Goal: Task Accomplishment & Management: Manage account settings

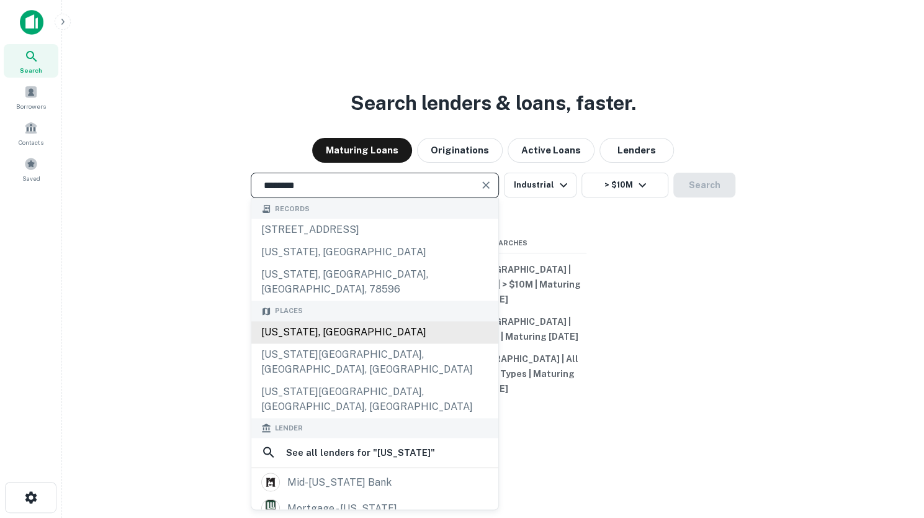
click at [364, 330] on div "[US_STATE], [GEOGRAPHIC_DATA]" at bounding box center [374, 332] width 247 height 22
type input "**********"
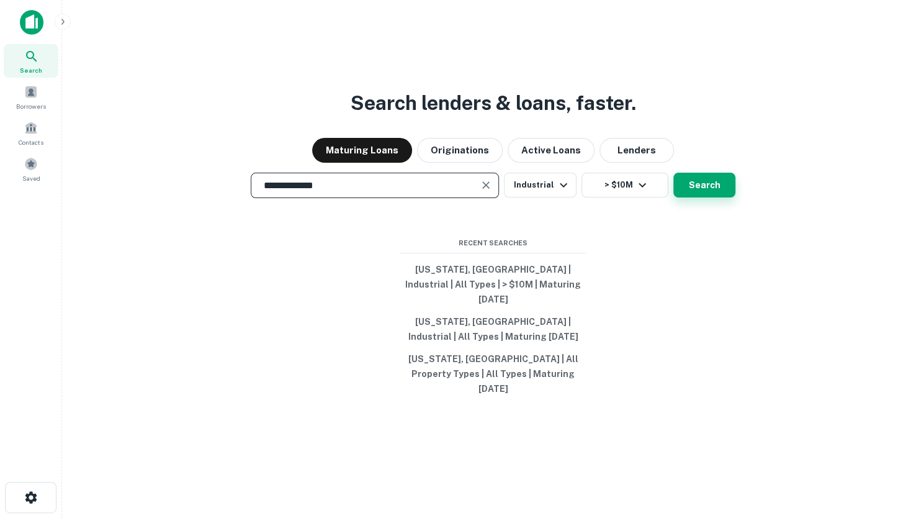
click at [705, 197] on button "Search" at bounding box center [705, 185] width 62 height 25
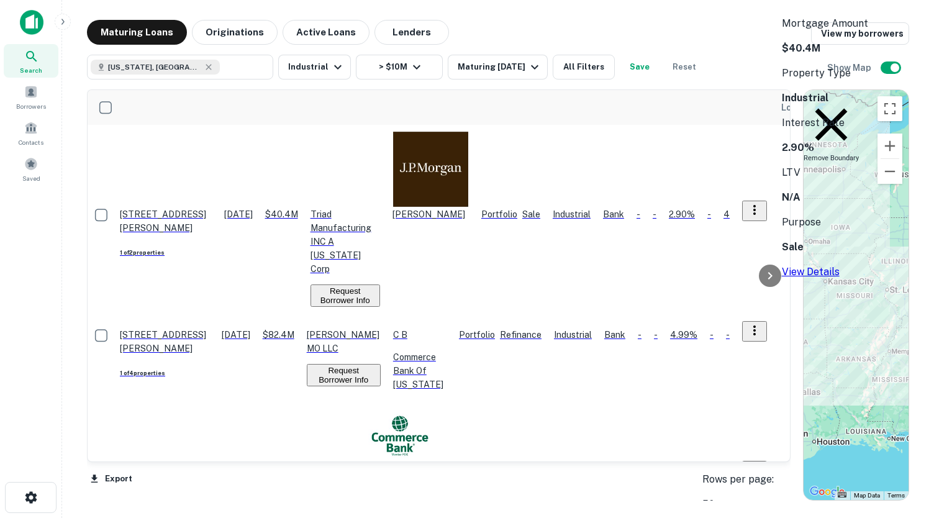
click at [298, 207] on p "$40.4M" at bounding box center [281, 214] width 33 height 14
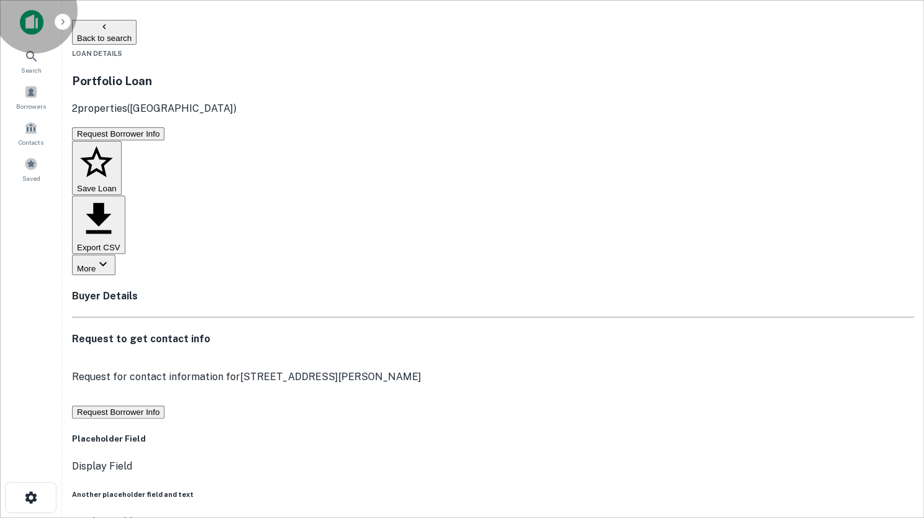
click at [122, 141] on button "Save Loan" at bounding box center [97, 168] width 50 height 55
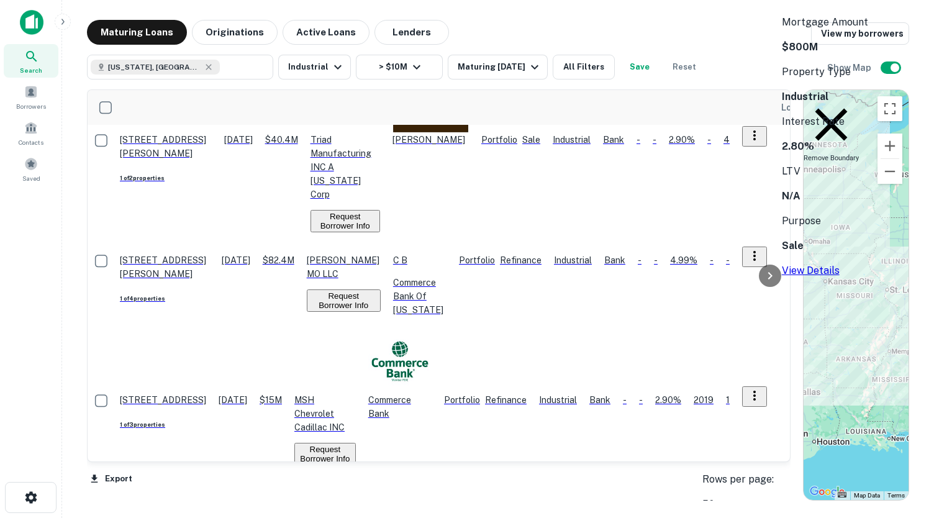
scroll to position [77, 0]
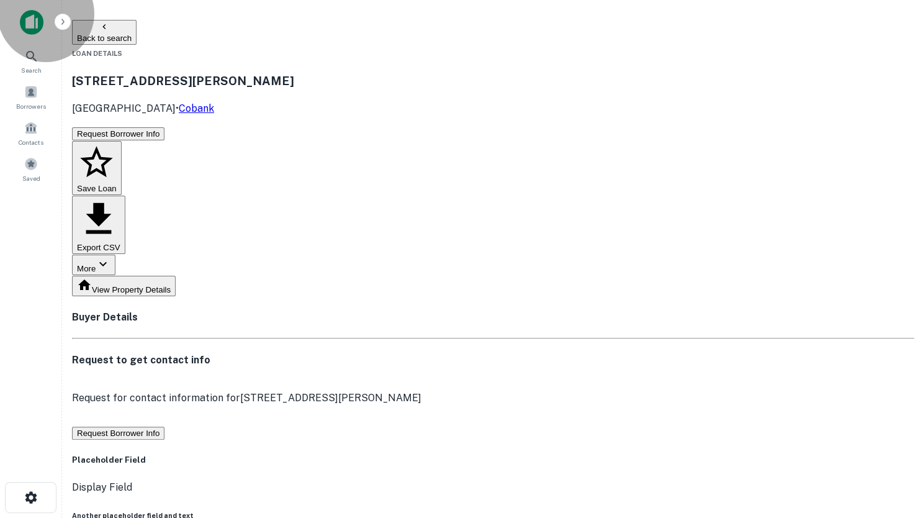
click at [122, 141] on button "Save Loan" at bounding box center [97, 168] width 50 height 55
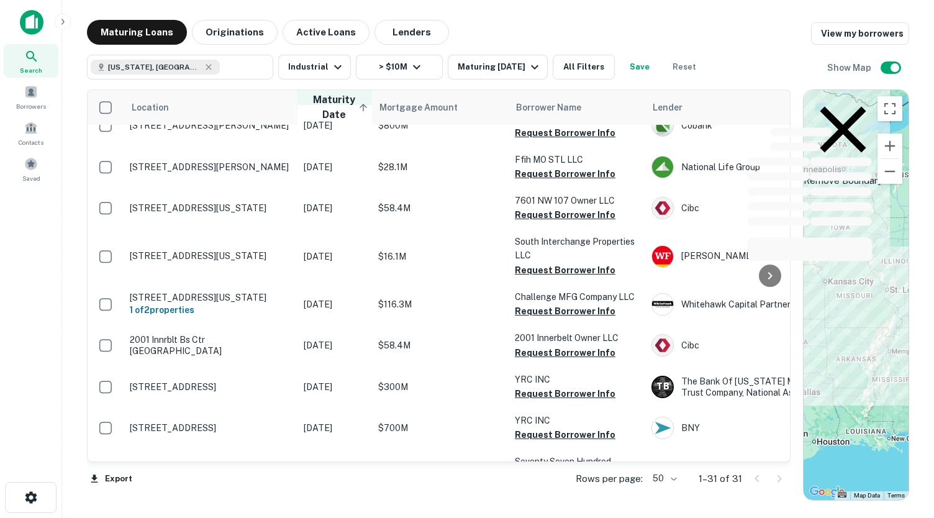
scroll to position [281, 0]
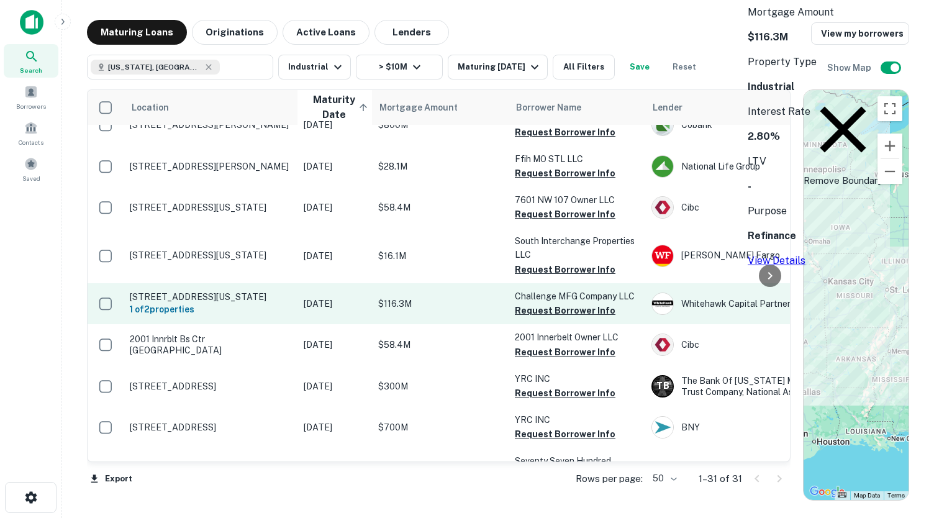
click at [502, 310] on p "$116.3M" at bounding box center [440, 304] width 124 height 14
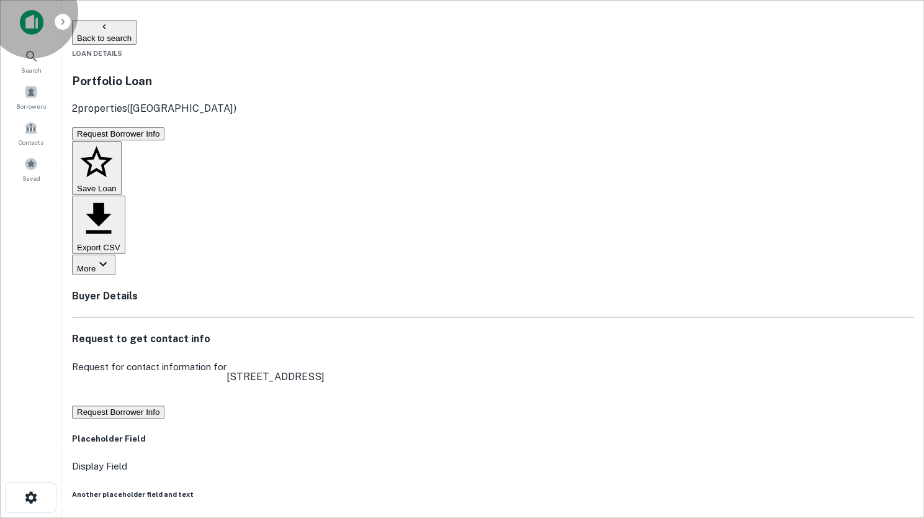
click at [122, 141] on button "Save Loan" at bounding box center [97, 168] width 50 height 55
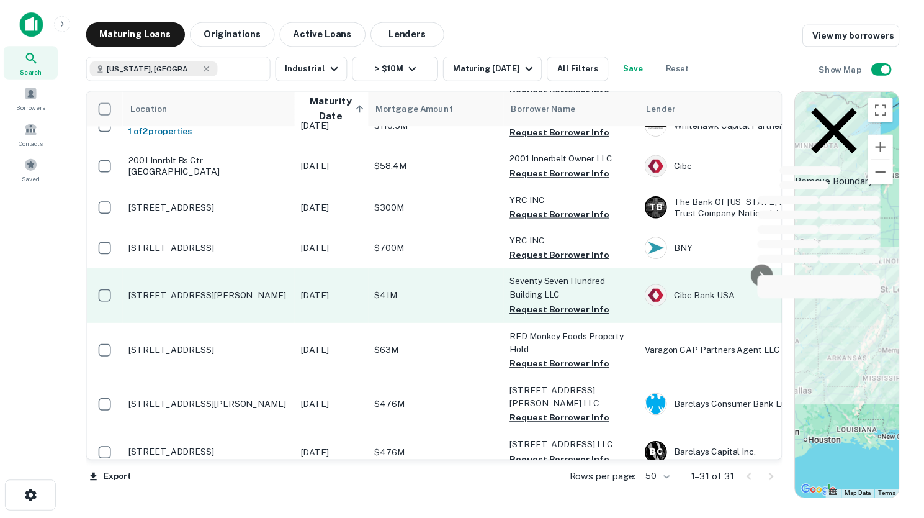
scroll to position [464, 0]
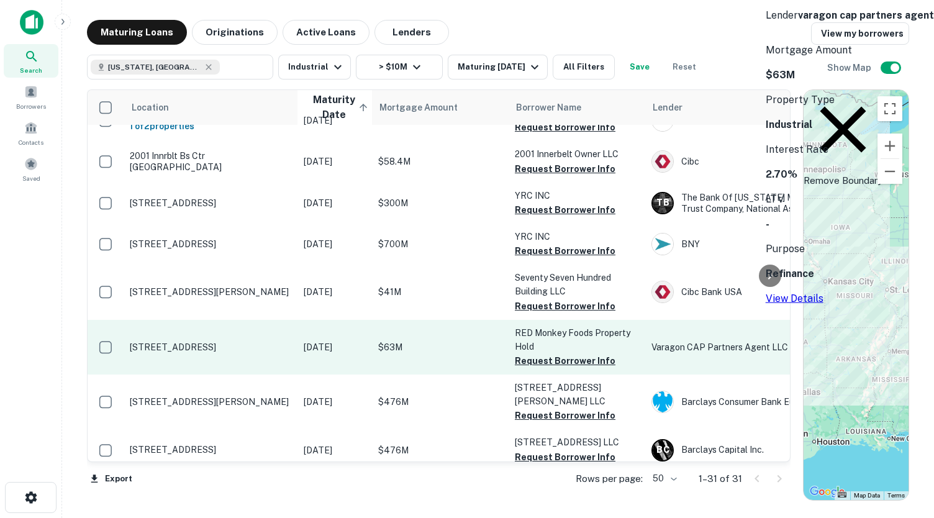
click at [503, 353] on td "$63M" at bounding box center [440, 347] width 137 height 55
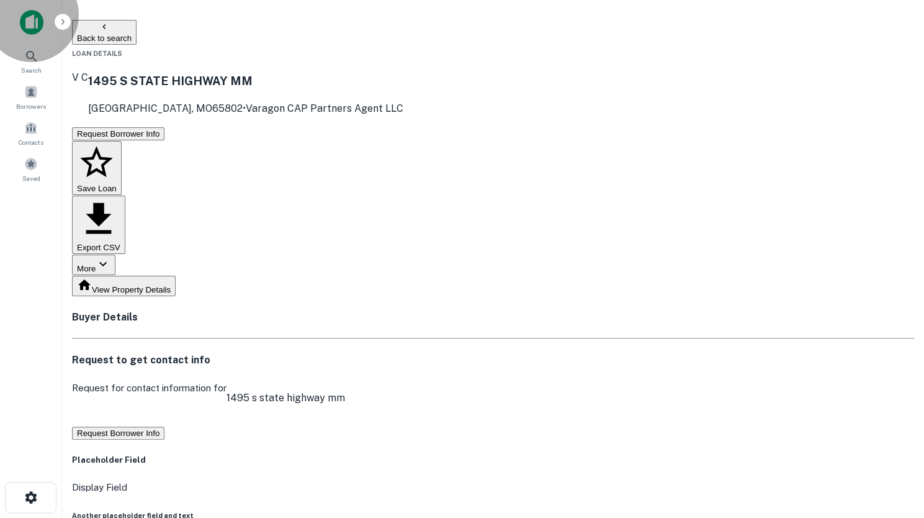
click at [122, 141] on button "Save Loan" at bounding box center [97, 168] width 50 height 55
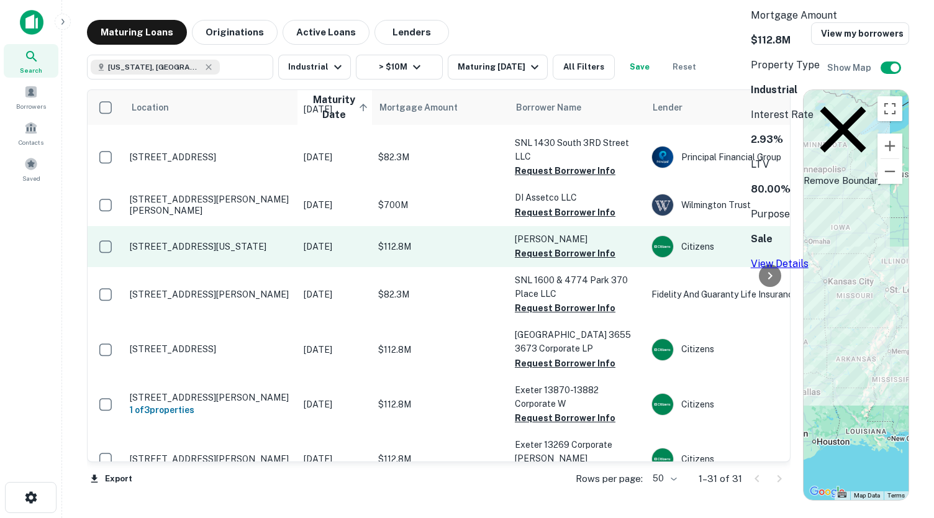
scroll to position [927, 0]
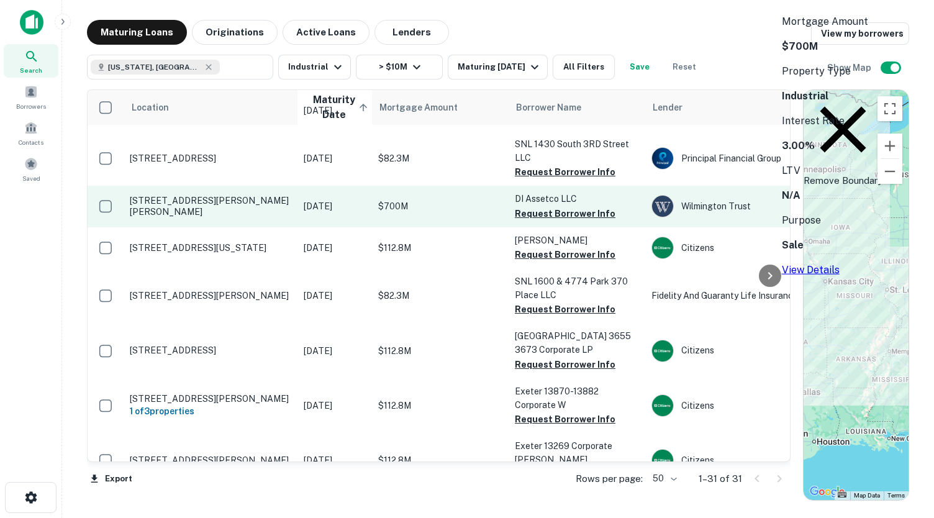
click at [502, 213] on p "$700M" at bounding box center [440, 206] width 124 height 14
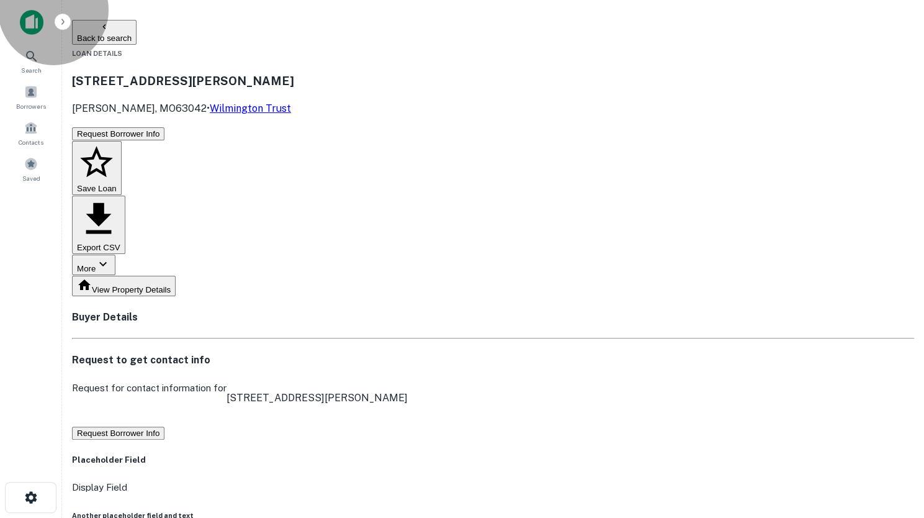
click at [122, 141] on button "Save Loan" at bounding box center [97, 168] width 50 height 55
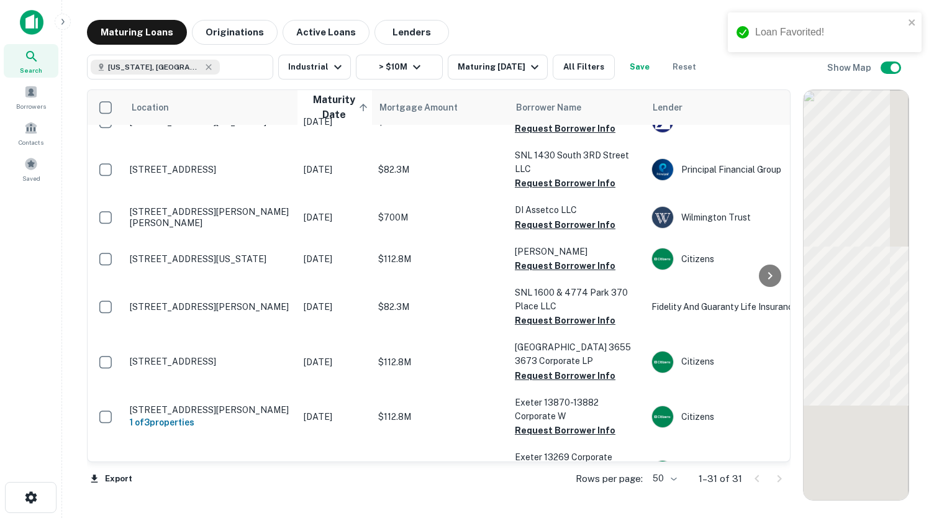
scroll to position [927, 0]
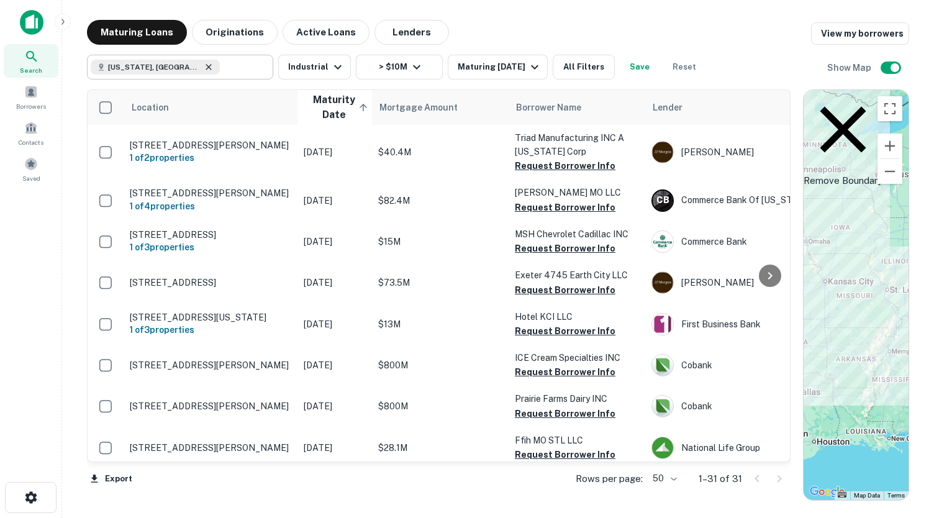
click at [205, 66] on icon at bounding box center [208, 67] width 6 height 6
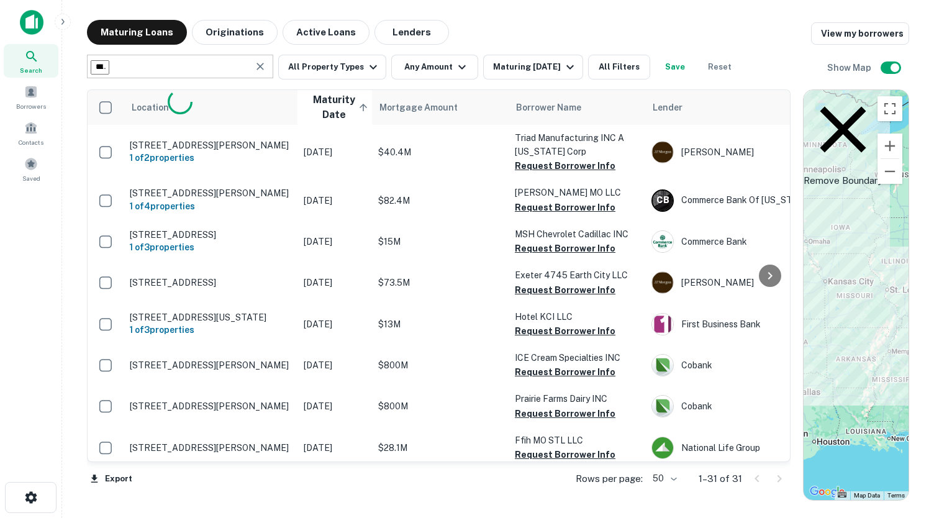
click at [109, 68] on input "**********" at bounding box center [100, 67] width 19 height 14
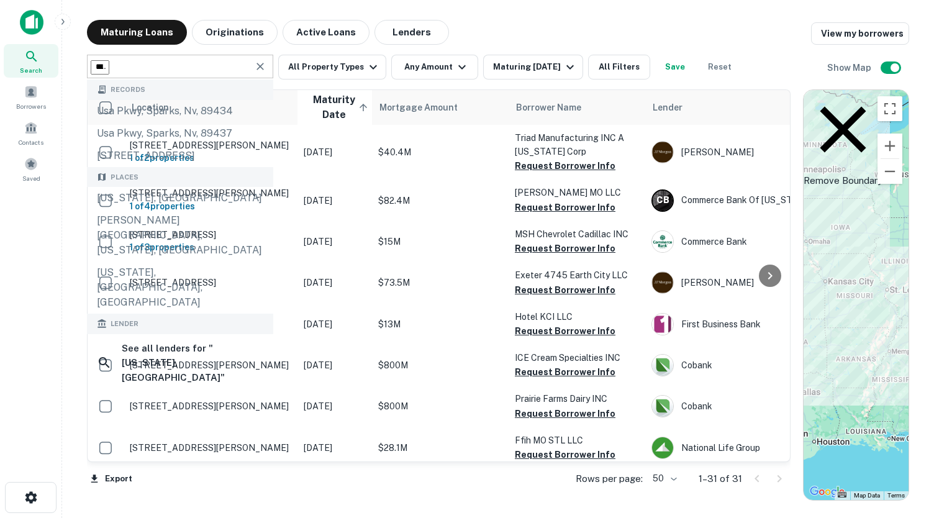
click at [109, 68] on input "**********" at bounding box center [100, 67] width 19 height 14
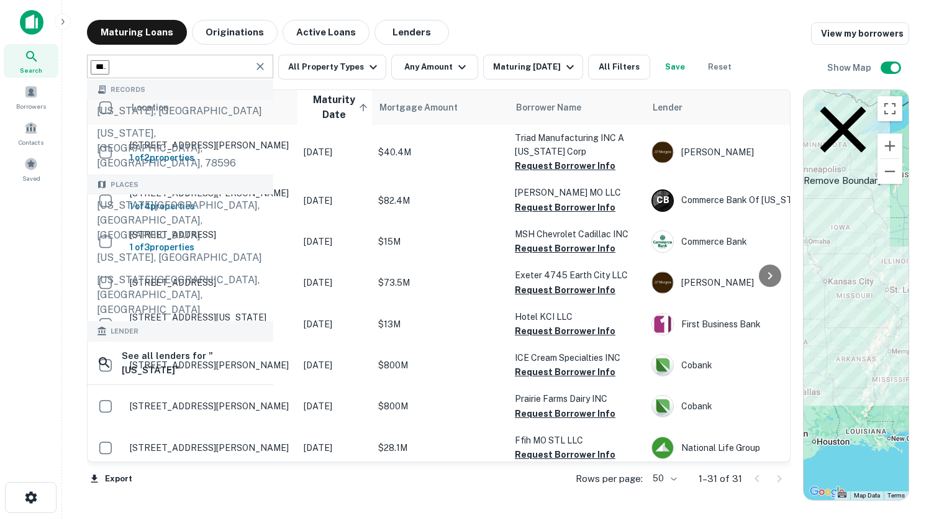
click at [109, 69] on input "******" at bounding box center [100, 67] width 19 height 14
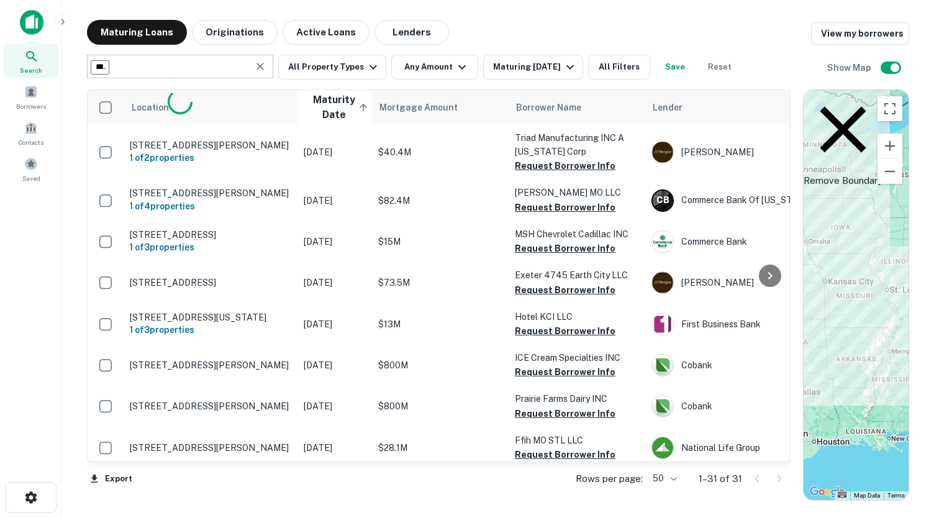
type input "********"
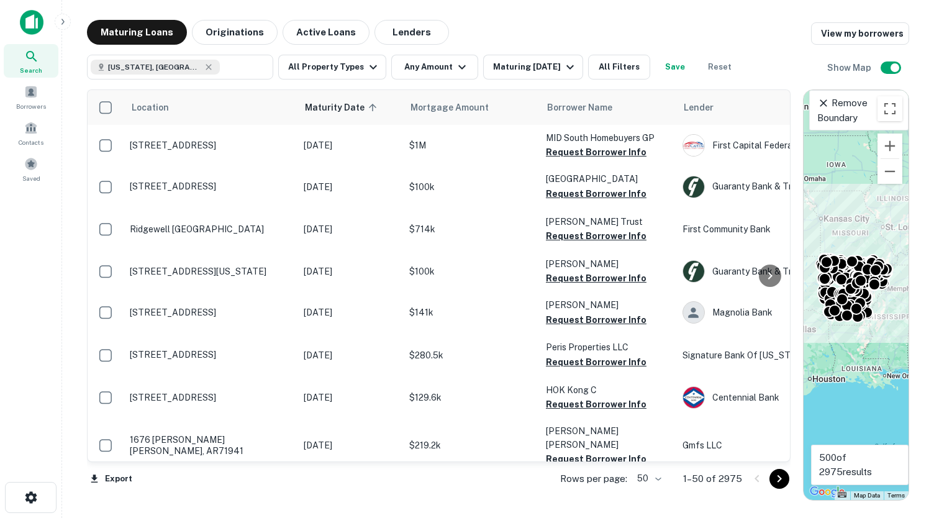
type input "**********"
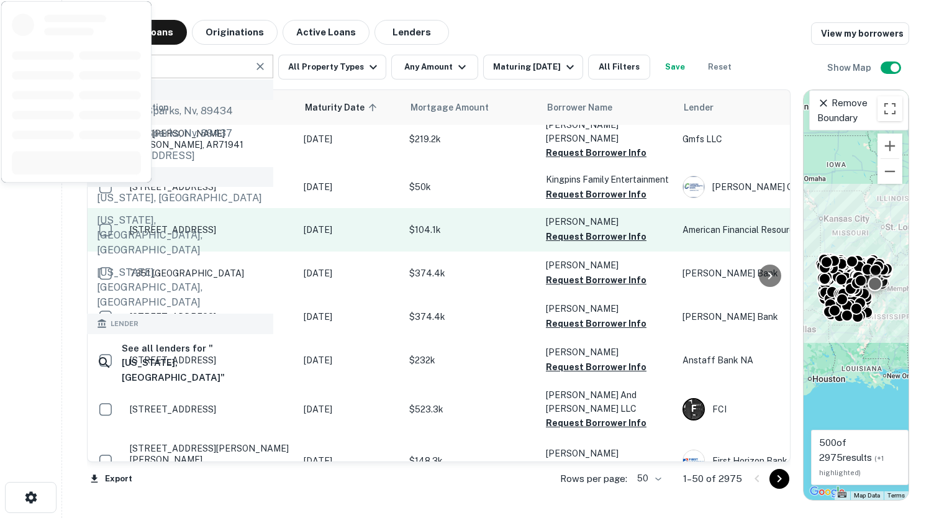
scroll to position [309, 0]
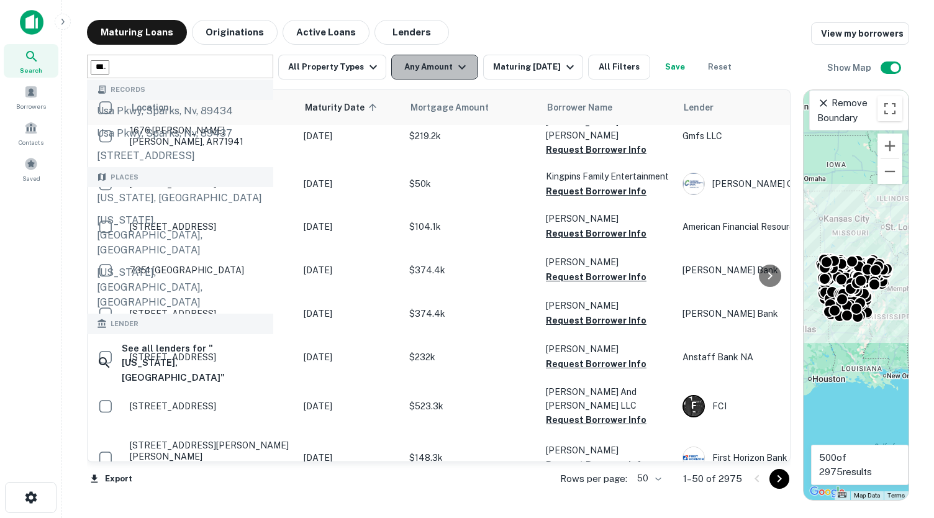
click at [430, 66] on button "Any Amount" at bounding box center [434, 67] width 87 height 25
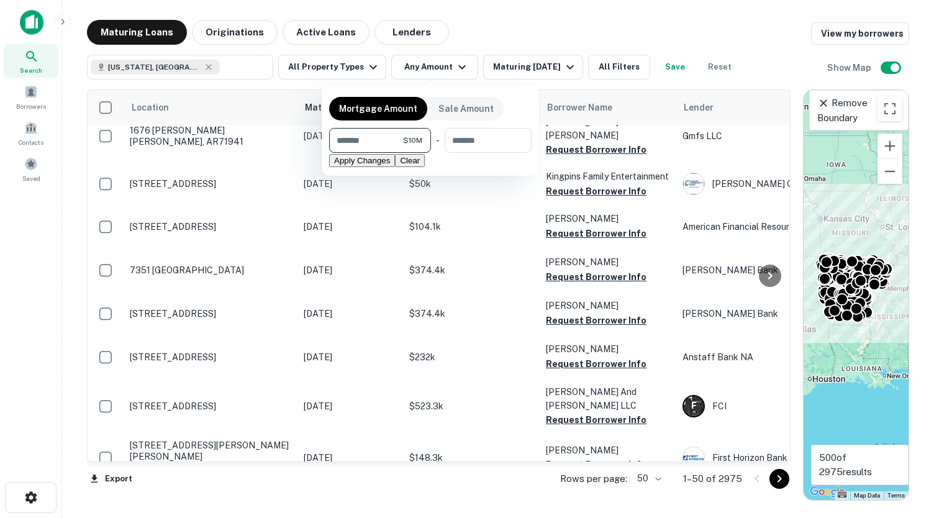
type input "********"
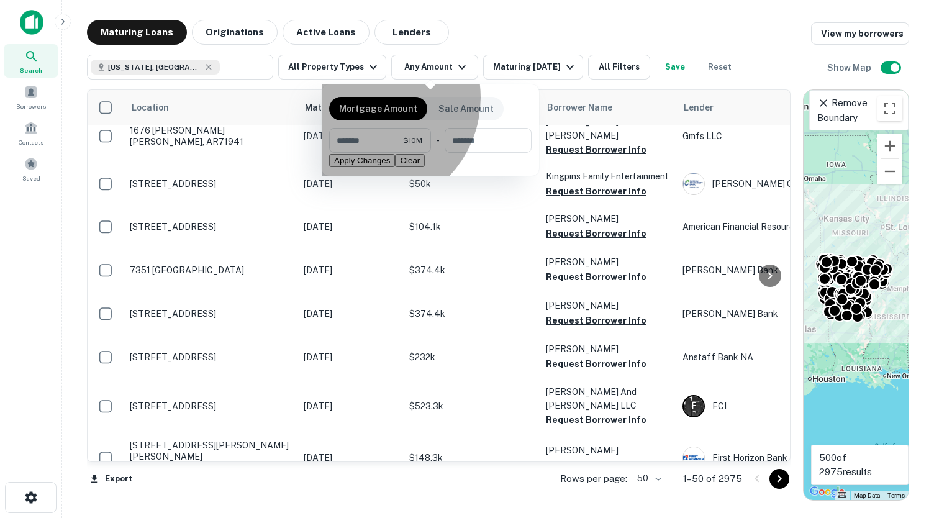
click at [395, 167] on button "Apply Changes" at bounding box center [362, 160] width 66 height 13
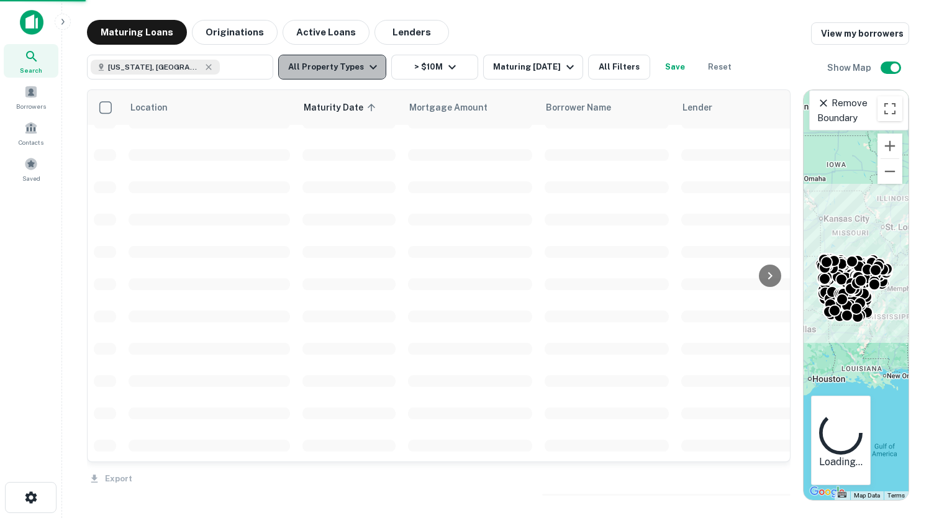
click at [345, 68] on button "All Property Types" at bounding box center [332, 67] width 108 height 25
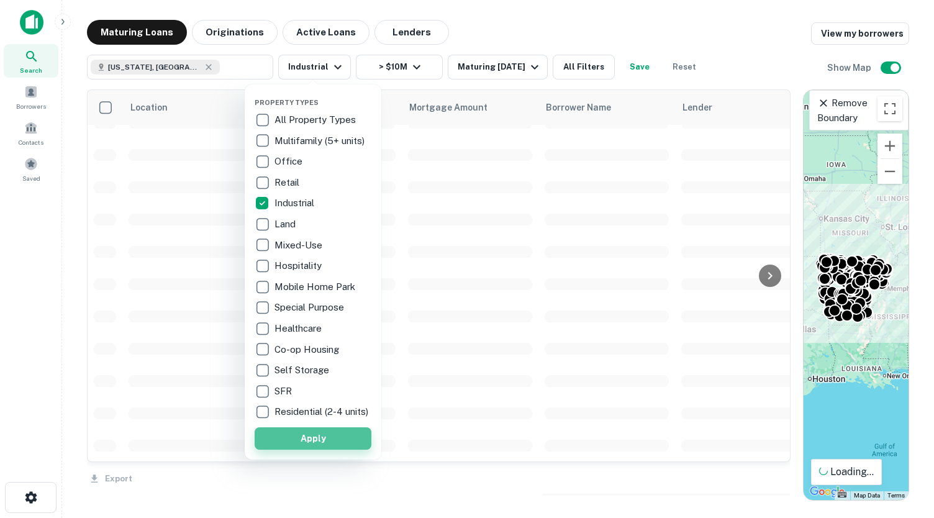
click at [350, 448] on button "Apply" at bounding box center [313, 438] width 117 height 22
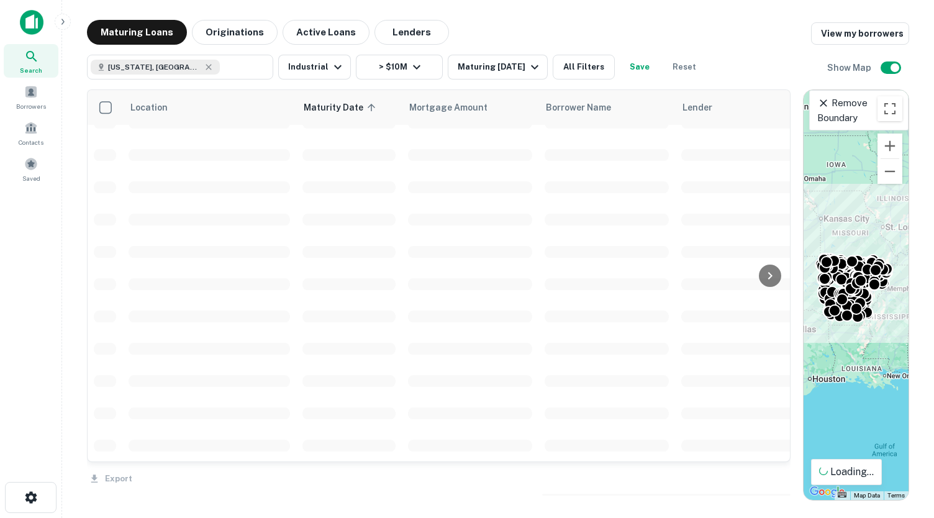
click at [520, 69] on div at bounding box center [467, 259] width 934 height 518
click at [542, 65] on icon "button" at bounding box center [534, 67] width 15 height 15
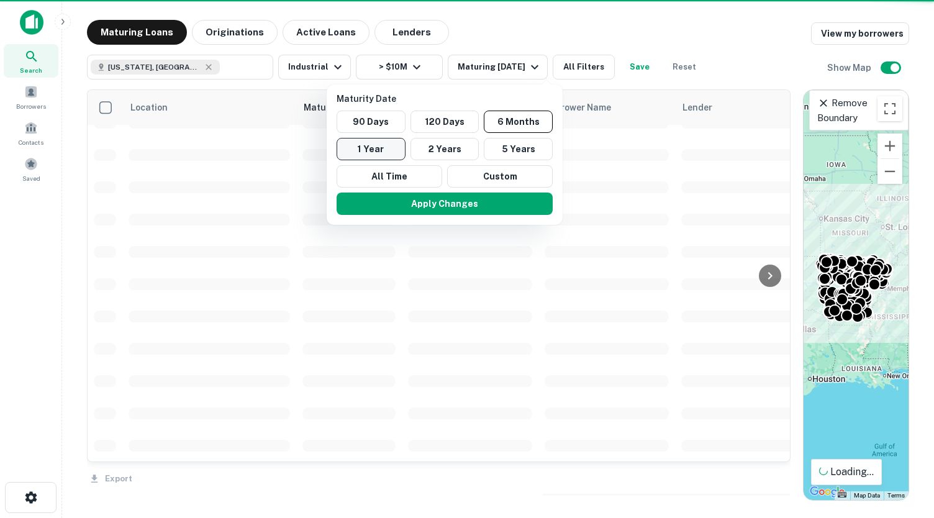
click at [381, 152] on button "1 Year" at bounding box center [370, 149] width 69 height 22
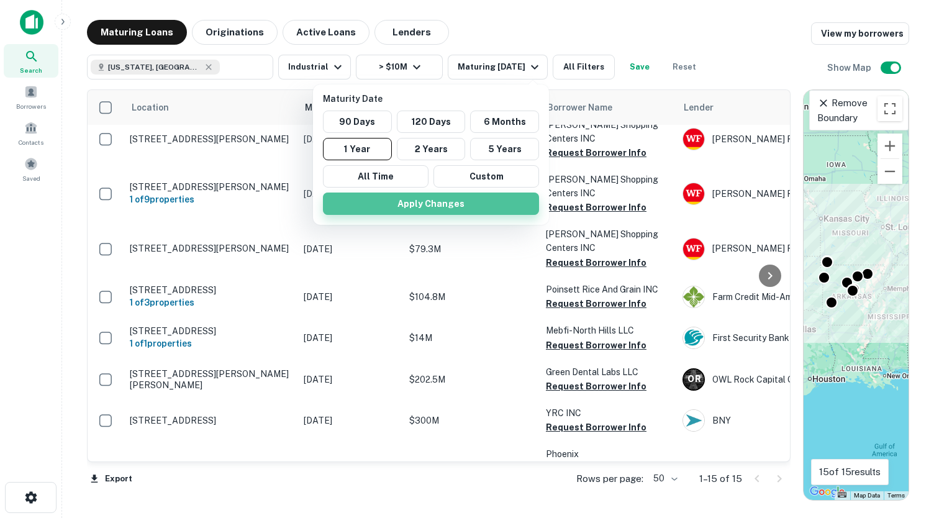
click at [486, 204] on button "Apply Changes" at bounding box center [431, 203] width 216 height 22
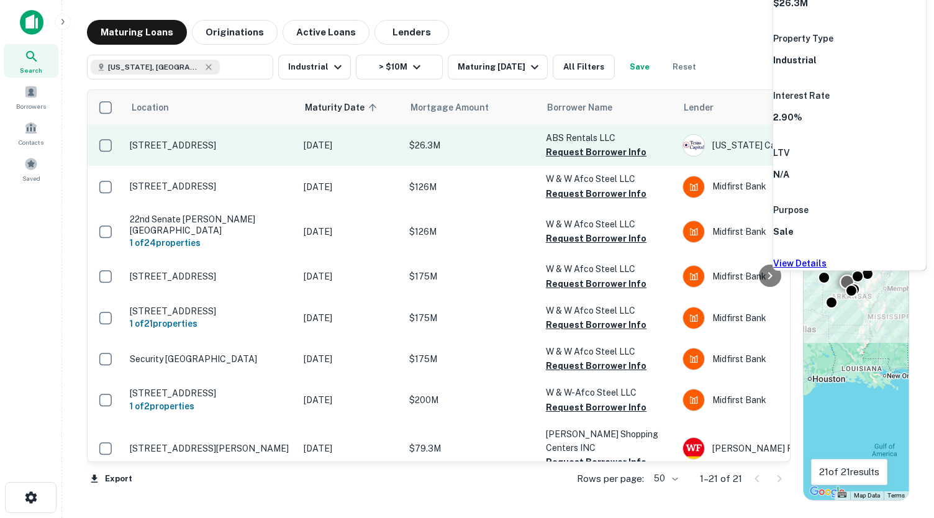
click at [480, 151] on p "$26.3M" at bounding box center [471, 145] width 124 height 14
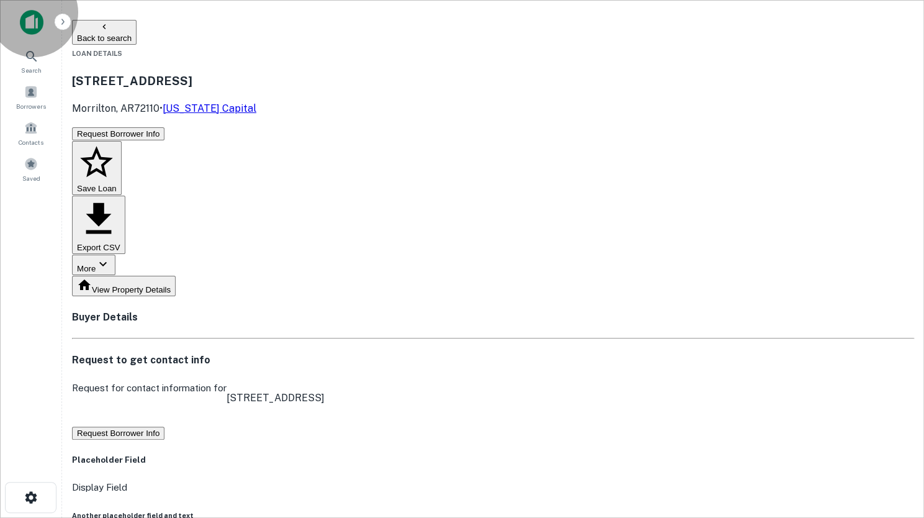
click at [122, 141] on button "Save Loan" at bounding box center [97, 168] width 50 height 55
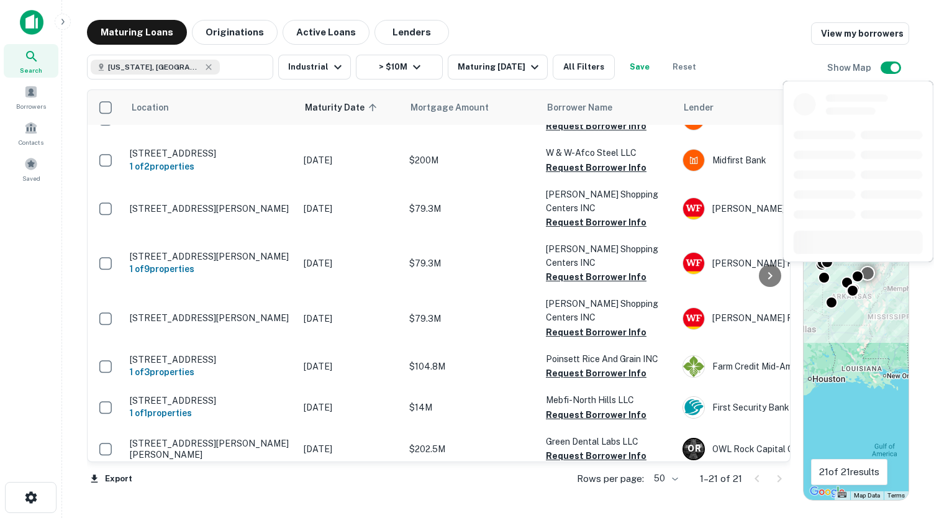
scroll to position [251, 0]
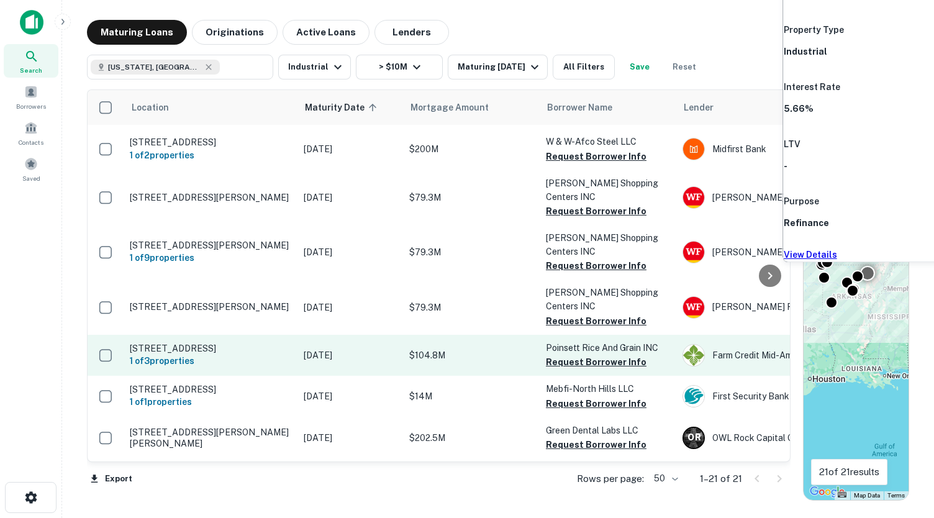
click at [498, 348] on p "$104.8M" at bounding box center [471, 355] width 124 height 14
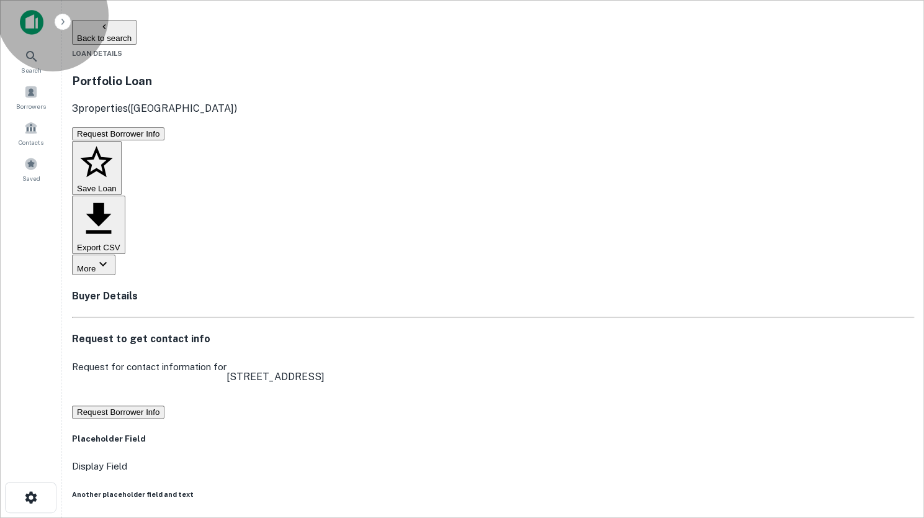
click at [122, 141] on button "Save Loan" at bounding box center [97, 168] width 50 height 55
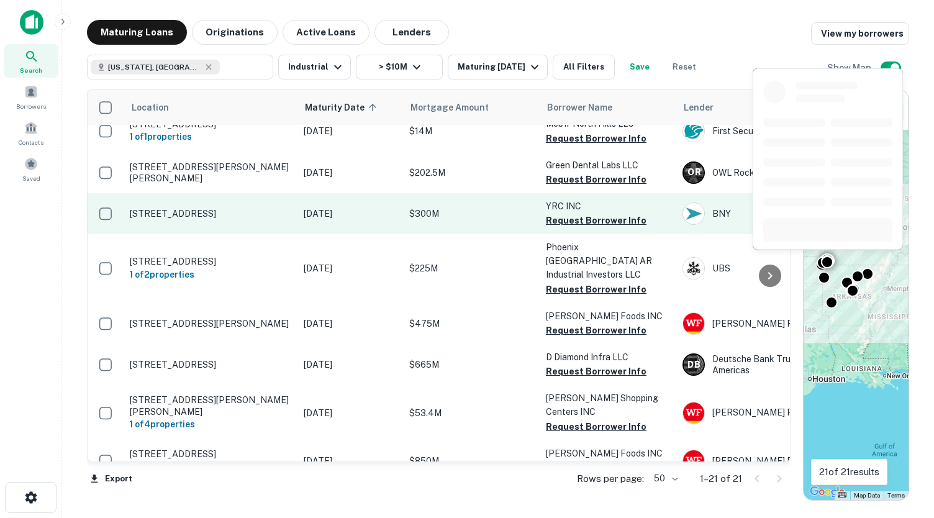
scroll to position [516, 0]
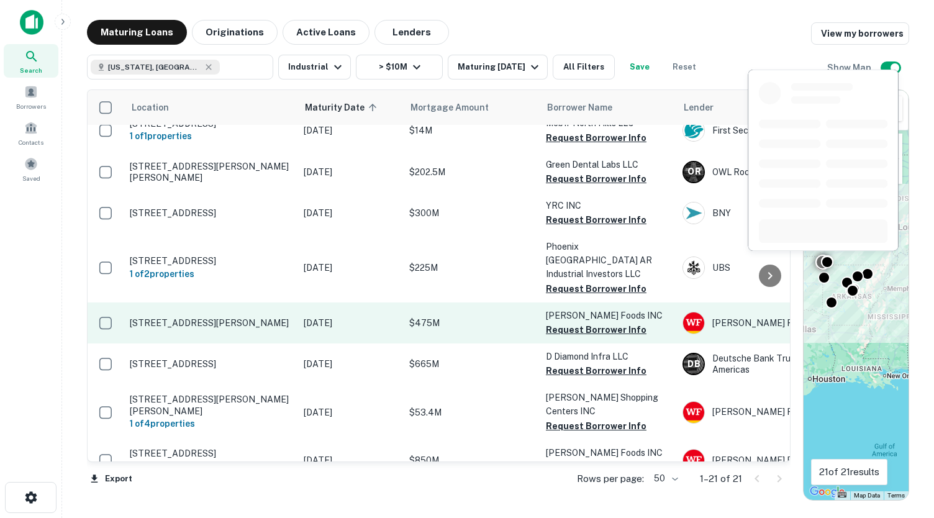
click at [514, 316] on p "$475M" at bounding box center [471, 323] width 124 height 14
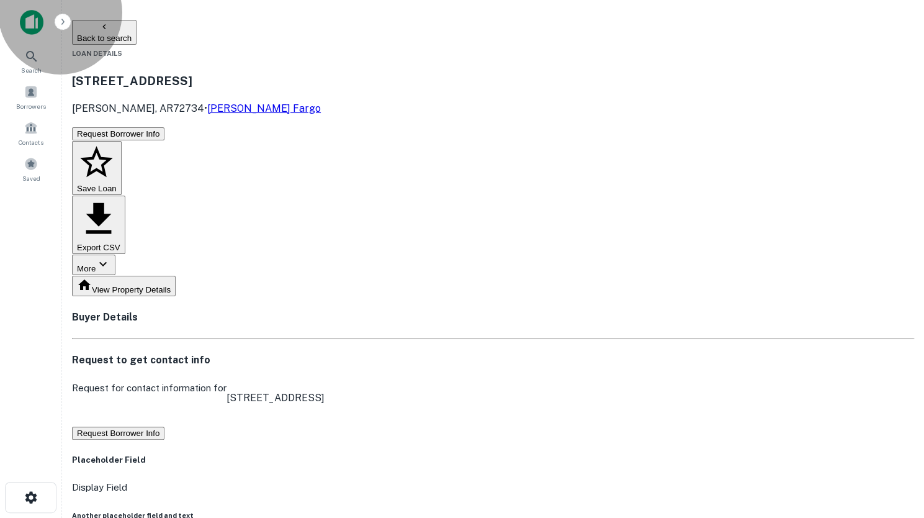
click at [122, 141] on button "Save Loan" at bounding box center [97, 168] width 50 height 55
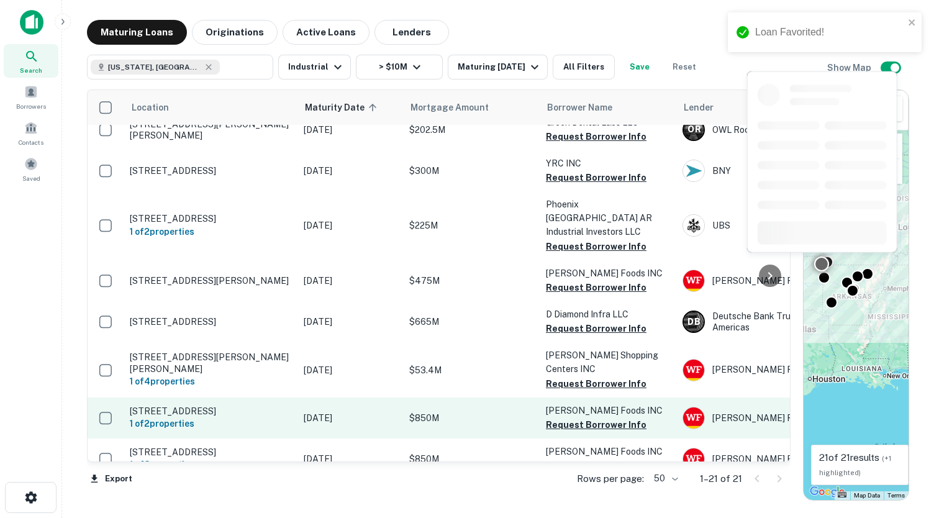
scroll to position [559, 0]
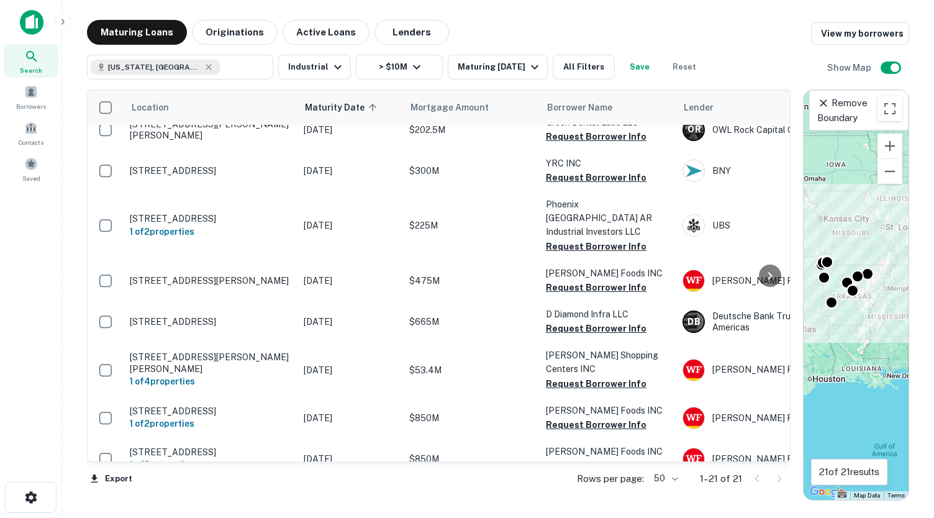
click at [641, 34] on div "Maturing Loans Originations Active Loans Lenders View my borrowers" at bounding box center [498, 32] width 822 height 25
click at [204, 66] on icon at bounding box center [209, 67] width 10 height 10
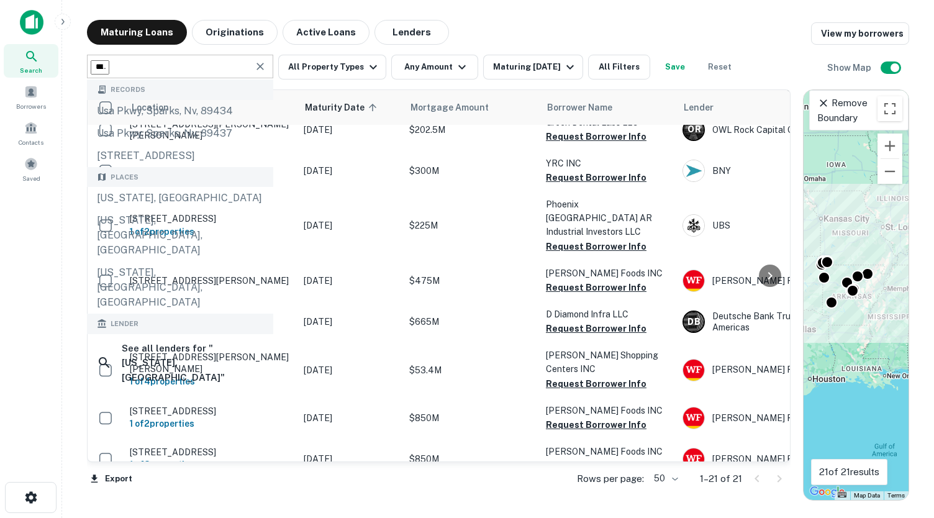
click at [109, 66] on input "**********" at bounding box center [100, 67] width 19 height 14
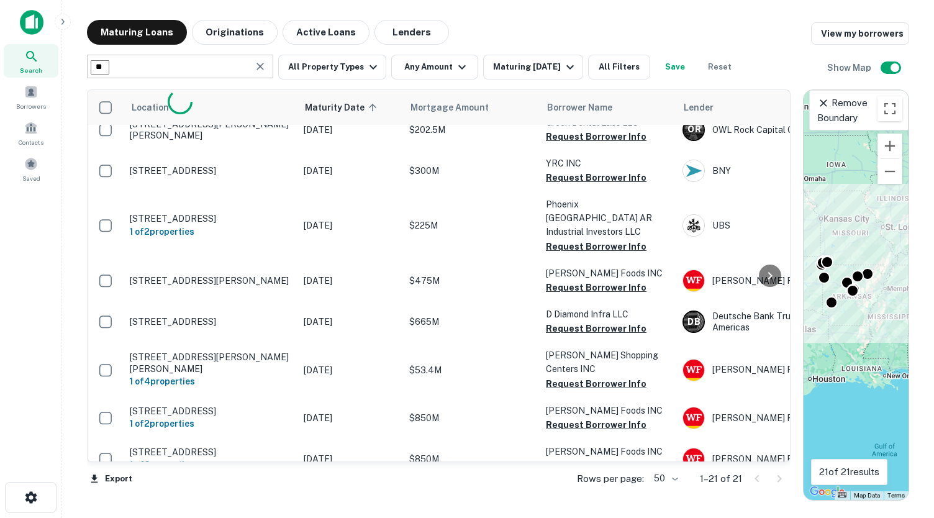
type input "*"
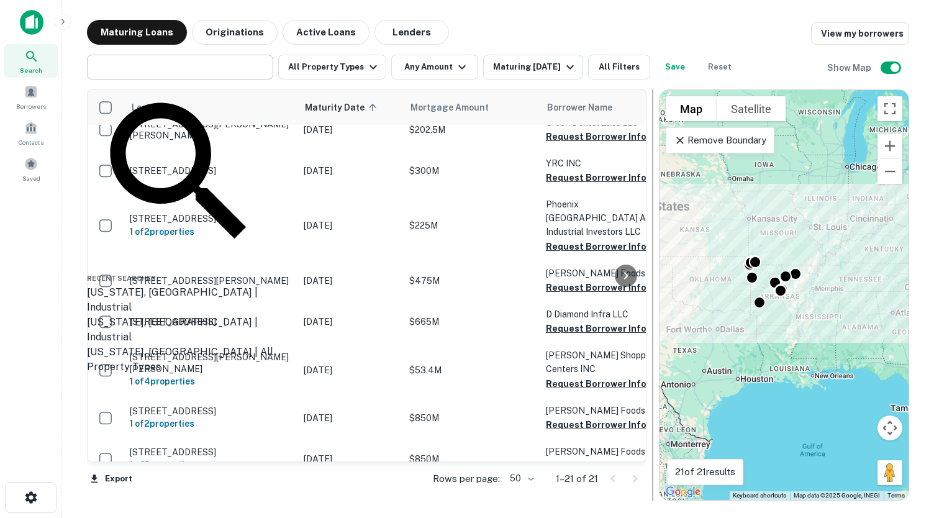
drag, startPoint x: 798, startPoint y: 261, endPoint x: 653, endPoint y: 251, distance: 145.0
click at [653, 251] on div at bounding box center [652, 294] width 12 height 411
click at [244, 65] on input "text" at bounding box center [179, 66] width 177 height 17
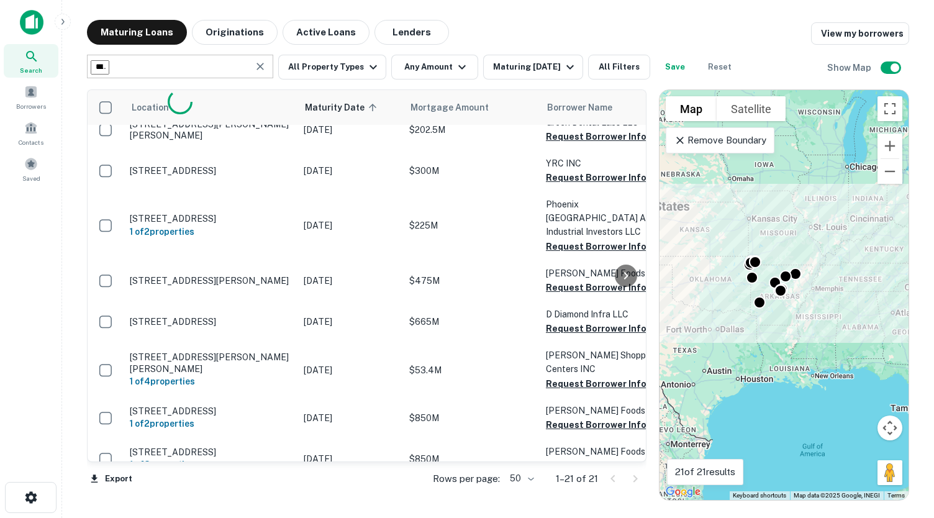
type input "*******"
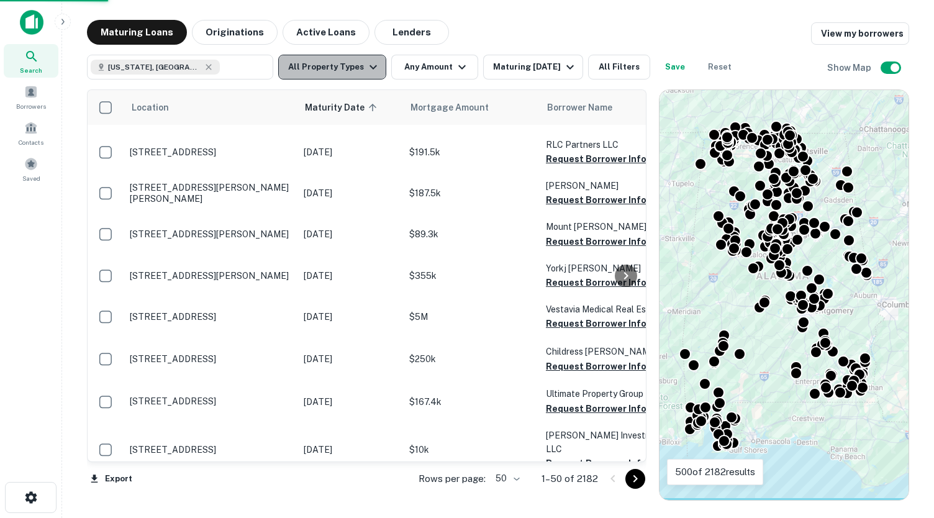
click at [356, 66] on button "All Property Types" at bounding box center [332, 67] width 108 height 25
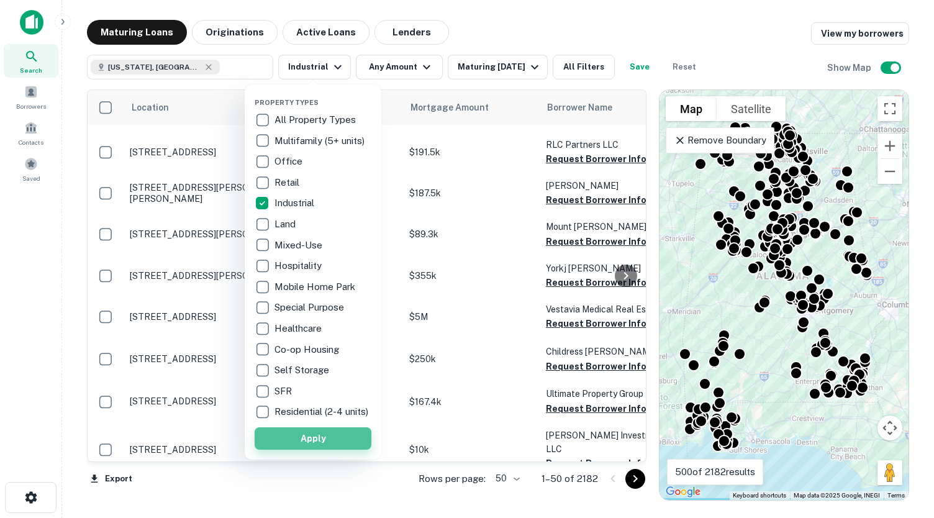
click at [342, 449] on button "Apply" at bounding box center [313, 438] width 117 height 22
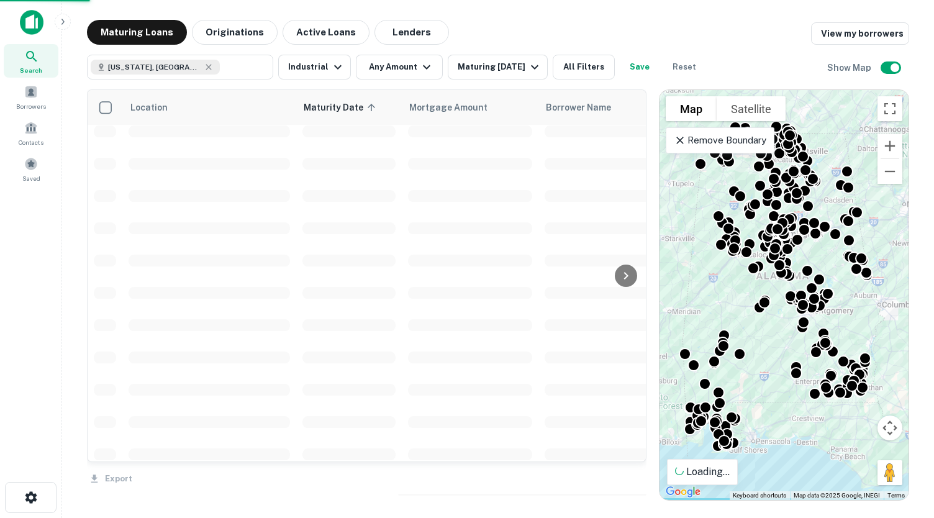
click at [395, 66] on div "Property Types All Property Types Multifamily (5+ units) Office Retail Industri…" at bounding box center [467, 259] width 934 height 518
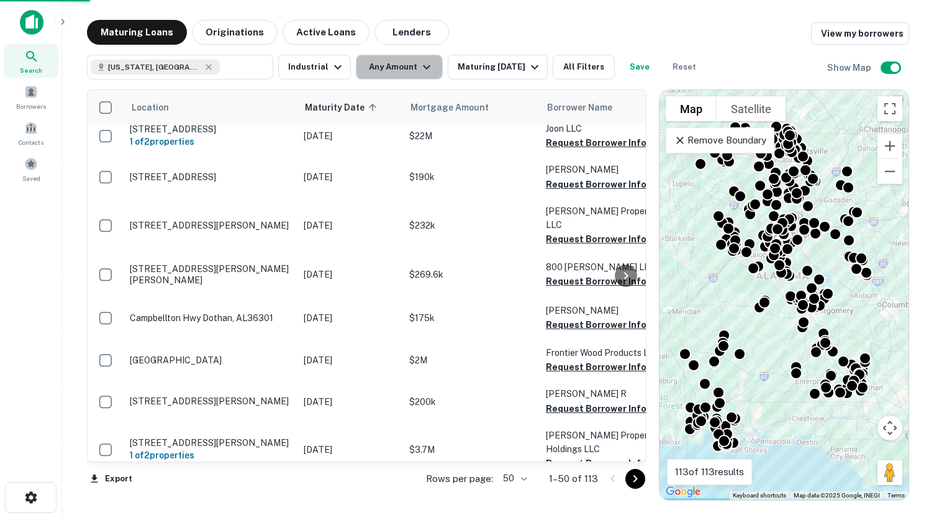
click at [395, 66] on button "Any Amount" at bounding box center [399, 67] width 87 height 25
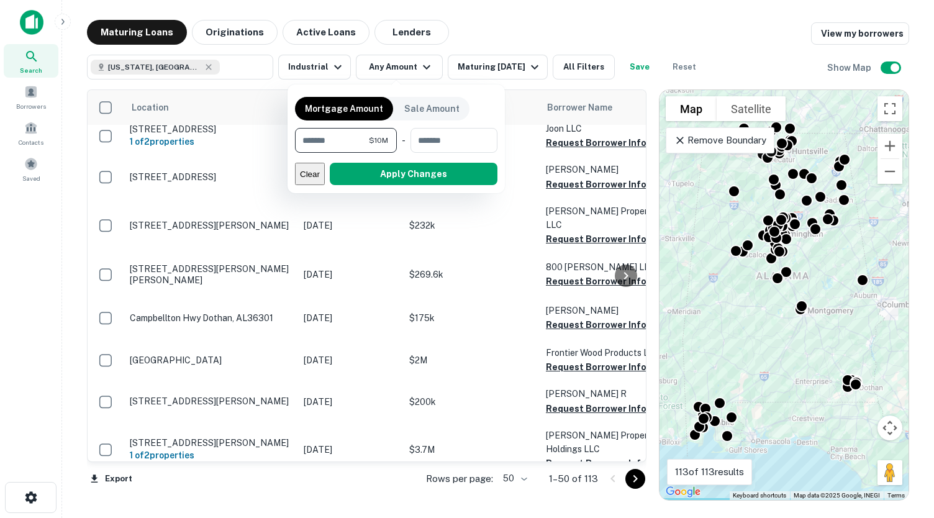
type input "********"
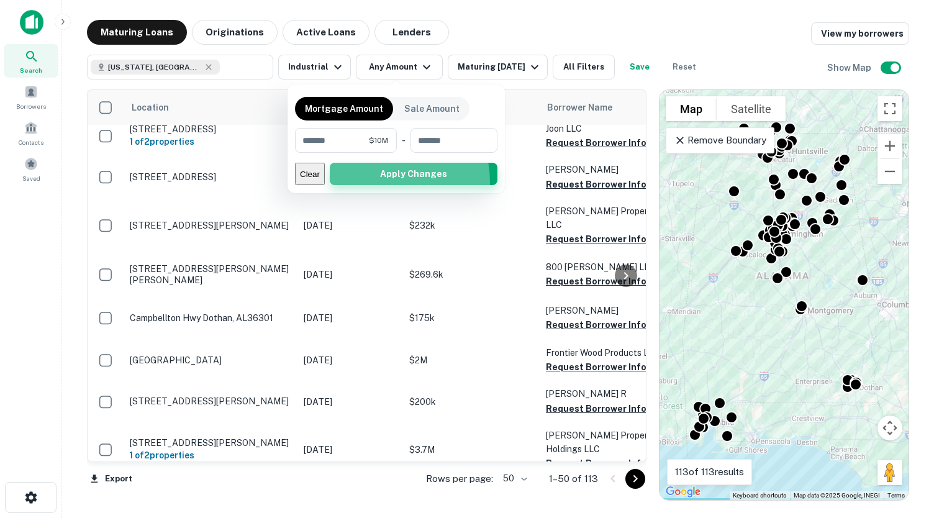
click at [387, 182] on button "Apply Changes" at bounding box center [414, 174] width 168 height 22
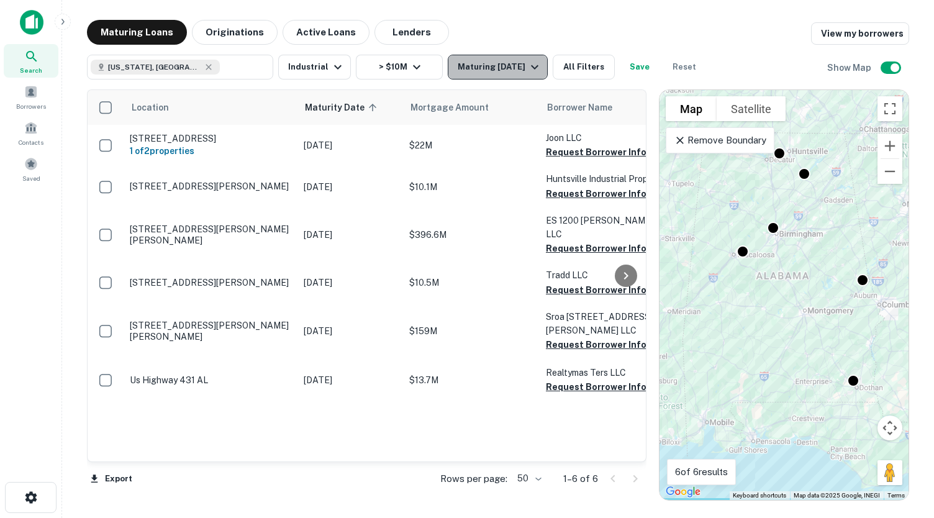
click at [493, 65] on div "Maturing [DATE]" at bounding box center [500, 67] width 84 height 15
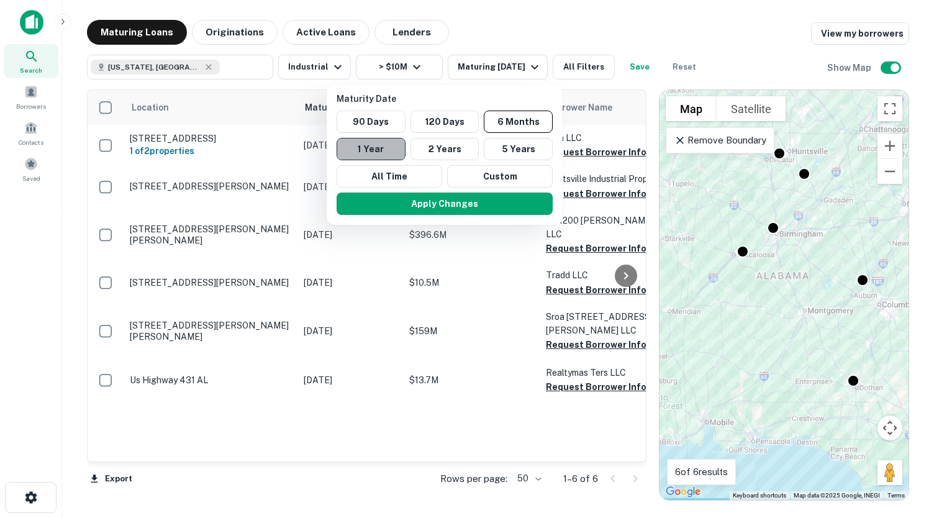
click at [377, 145] on button "1 Year" at bounding box center [370, 149] width 69 height 22
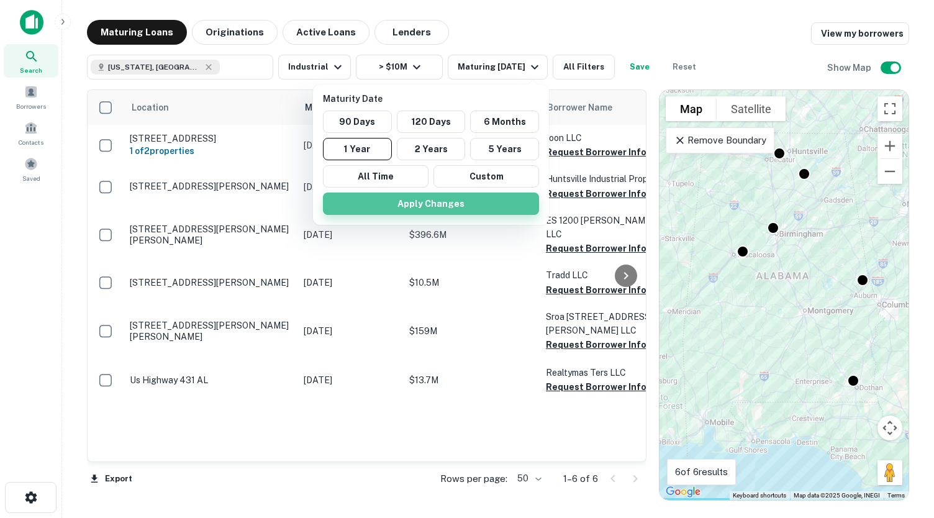
click at [427, 192] on button "Apply Changes" at bounding box center [431, 203] width 216 height 22
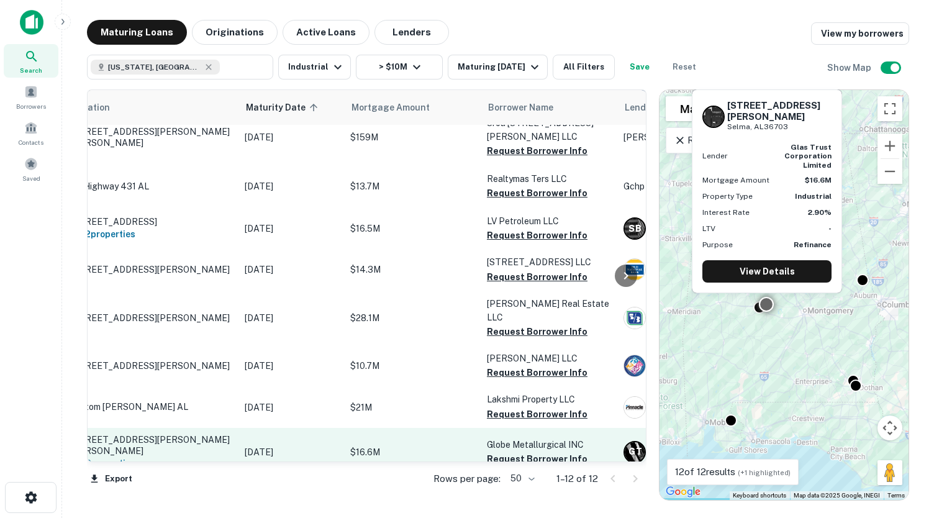
scroll to position [194, 30]
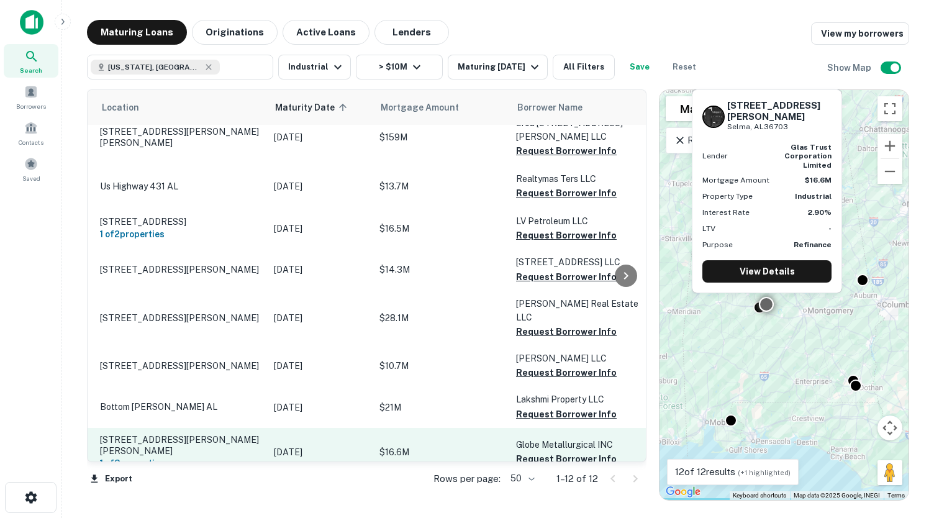
click at [462, 428] on td "$16.6M" at bounding box center [441, 452] width 137 height 48
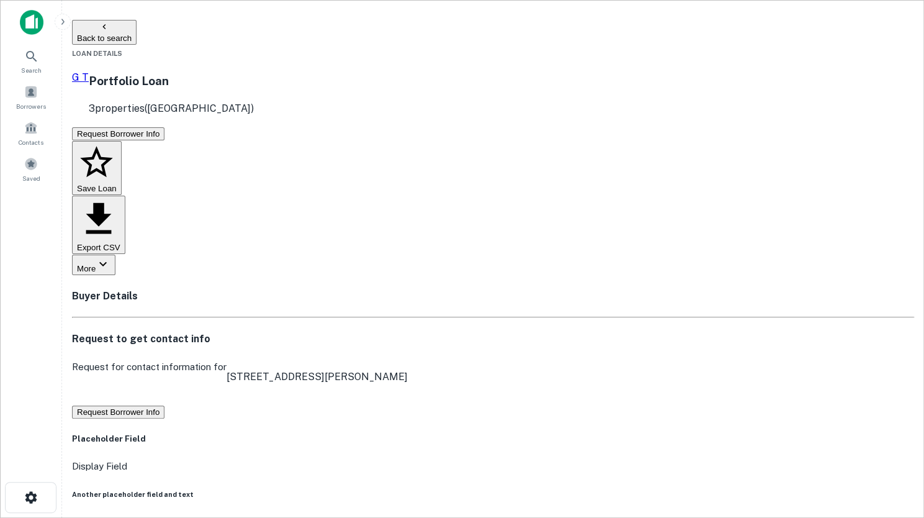
click at [122, 141] on button "Save Loan" at bounding box center [97, 168] width 50 height 55
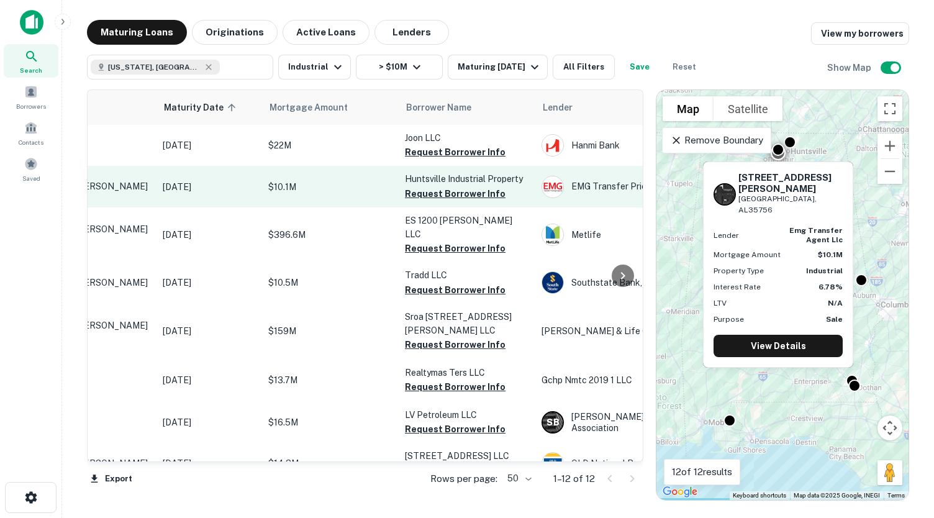
scroll to position [0, 140]
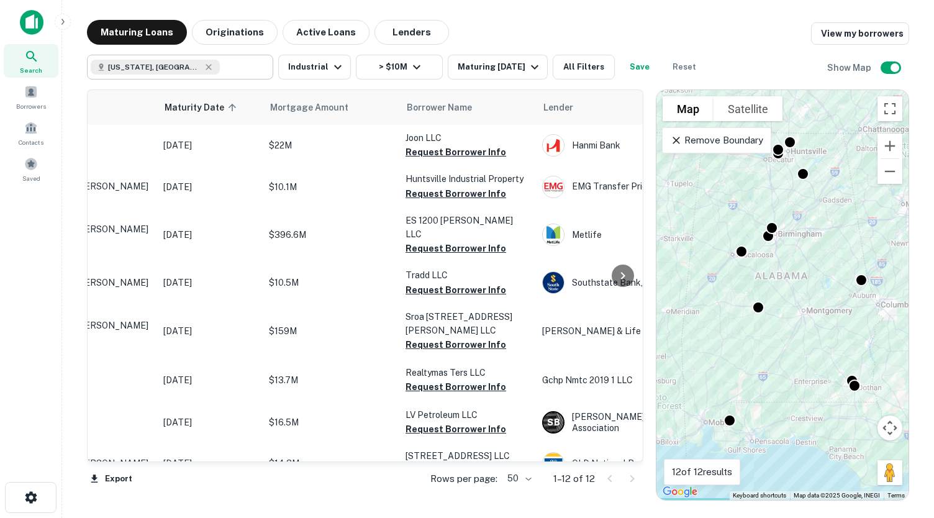
click at [175, 66] on div "[US_STATE], [GEOGRAPHIC_DATA]" at bounding box center [155, 67] width 129 height 15
type input "**********"
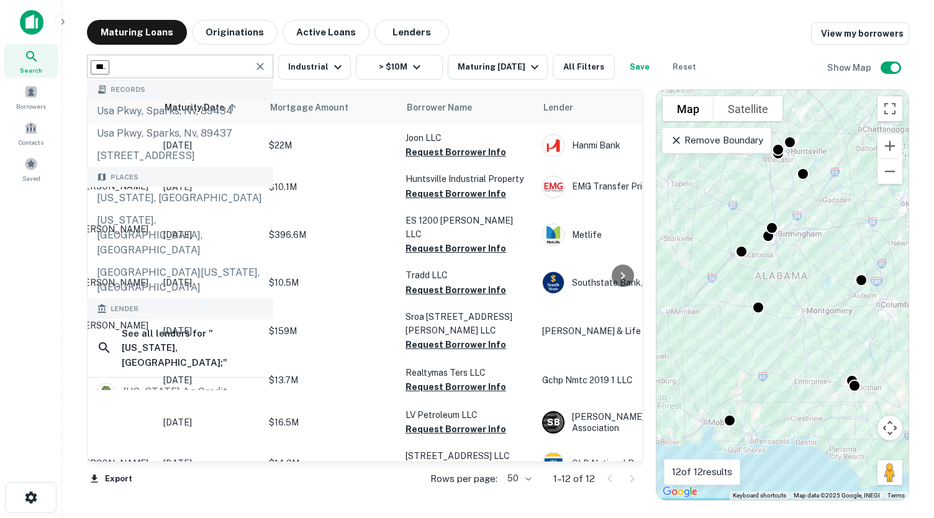
click at [263, 63] on icon "Clear" at bounding box center [260, 66] width 12 height 12
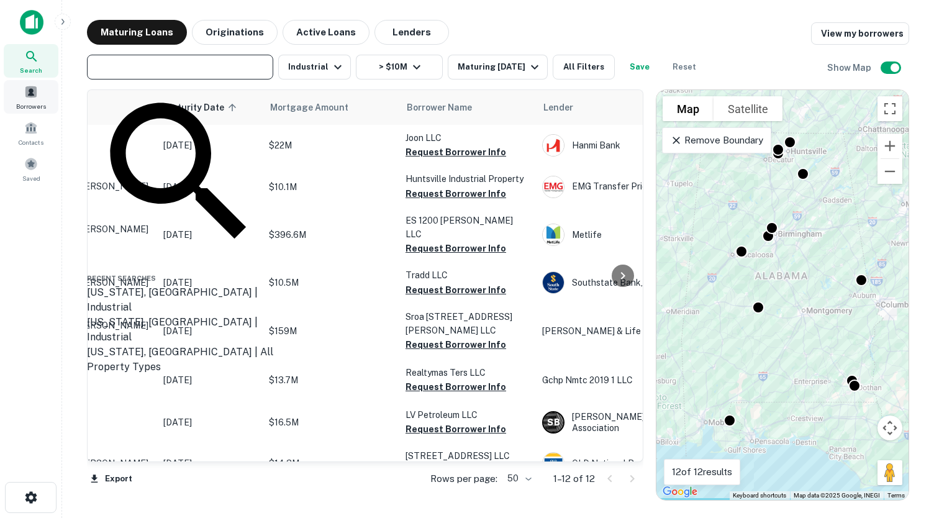
click at [37, 97] on span at bounding box center [31, 92] width 14 height 14
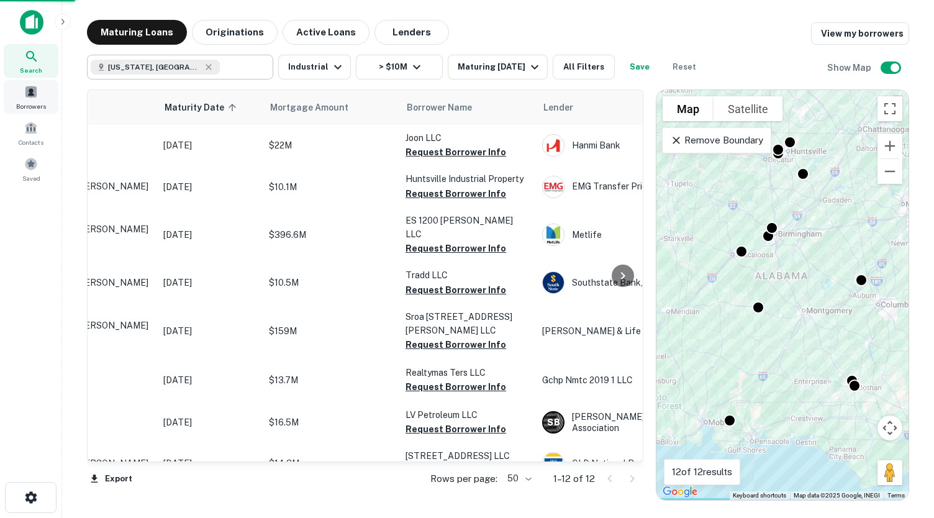
click at [37, 97] on span at bounding box center [31, 92] width 14 height 14
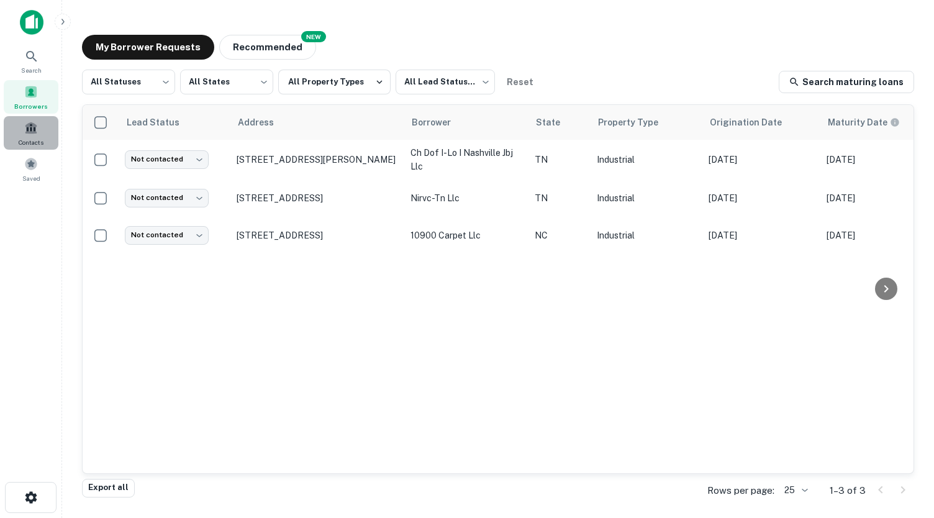
click at [36, 138] on span "Contacts" at bounding box center [31, 142] width 25 height 10
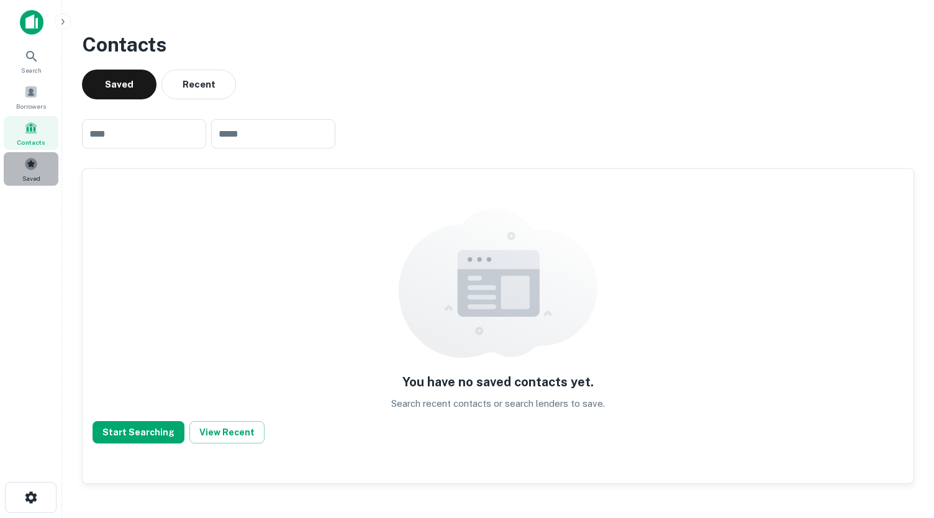
click at [36, 174] on span "Saved" at bounding box center [31, 178] width 18 height 10
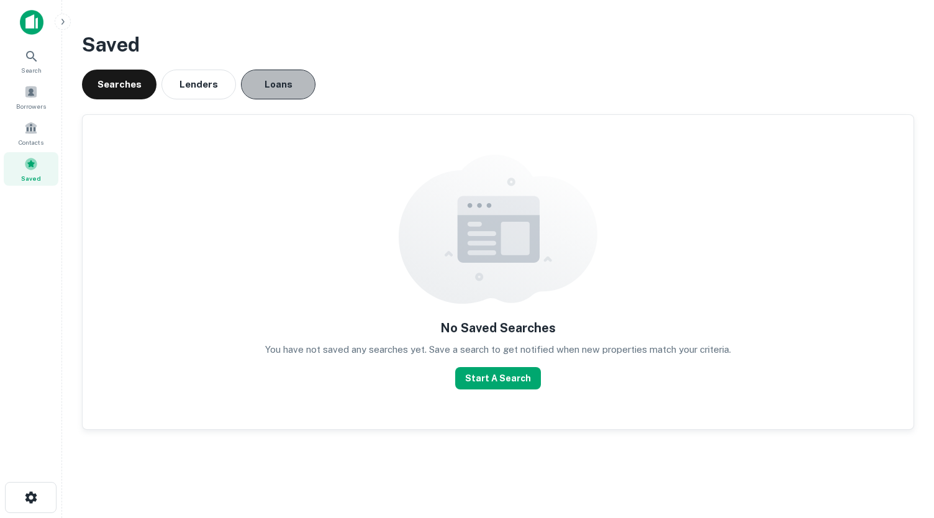
click at [281, 84] on button "Loans" at bounding box center [278, 85] width 74 height 30
